Goal: Book appointment/travel/reservation

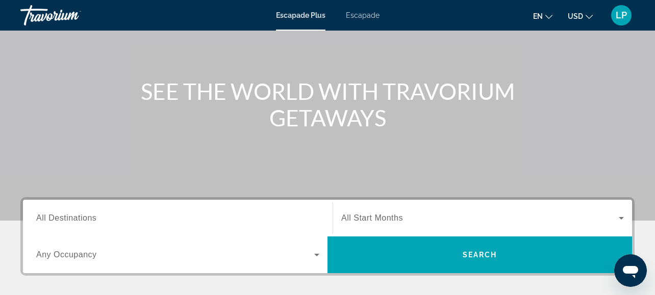
scroll to position [102, 0]
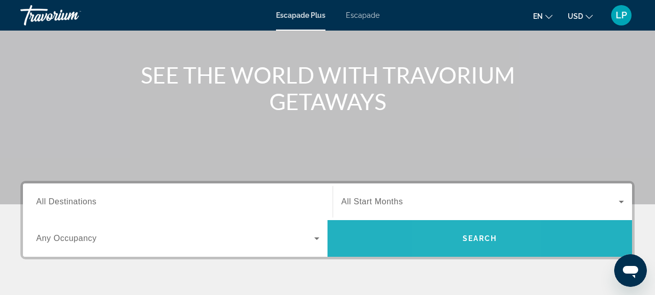
click at [458, 236] on span "Căutare" at bounding box center [479, 238] width 305 height 24
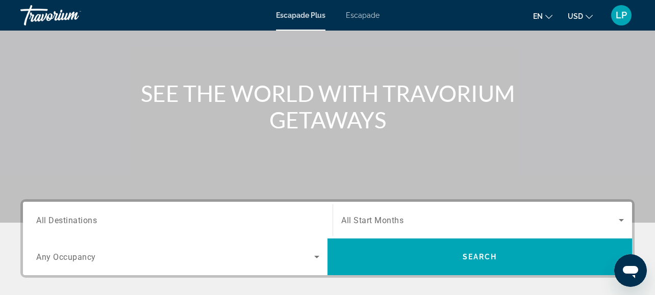
scroll to position [86, 0]
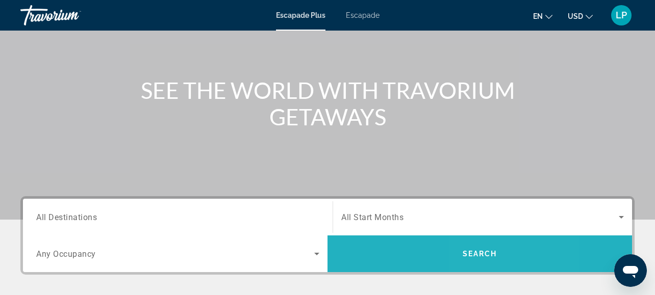
click at [476, 251] on span "Search" at bounding box center [480, 254] width 35 height 8
